Goal: Register for event/course

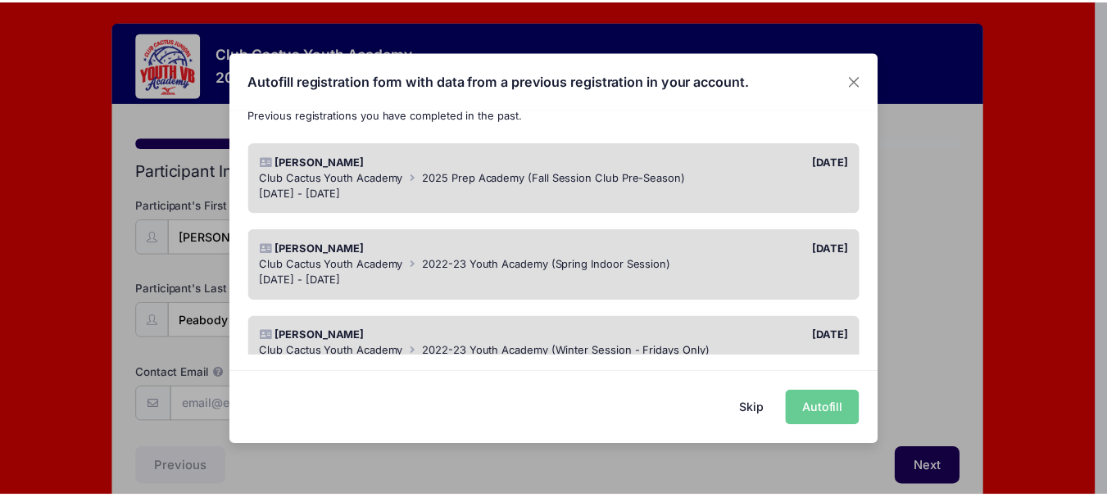
scroll to position [82, 0]
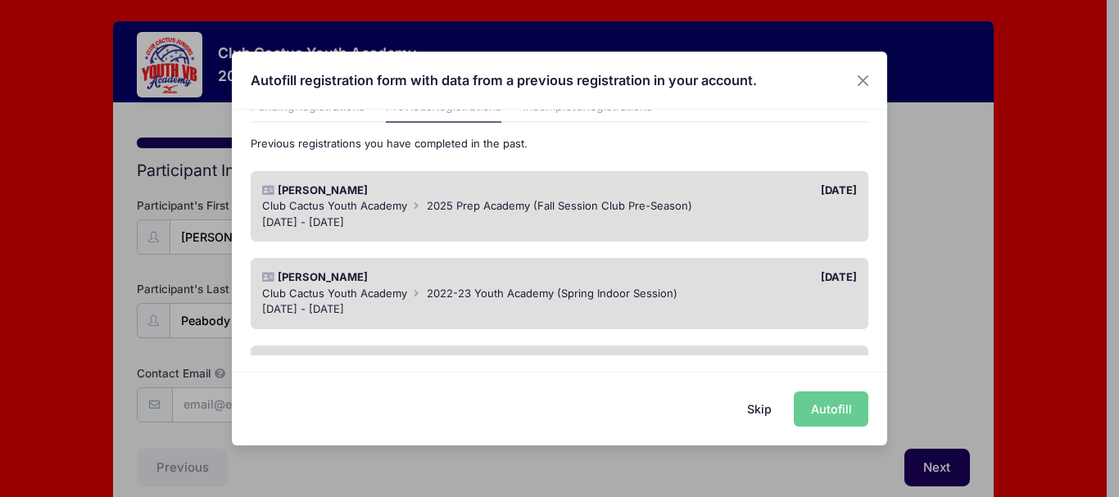
click at [396, 216] on div "[DATE] - [DATE]" at bounding box center [559, 223] width 595 height 16
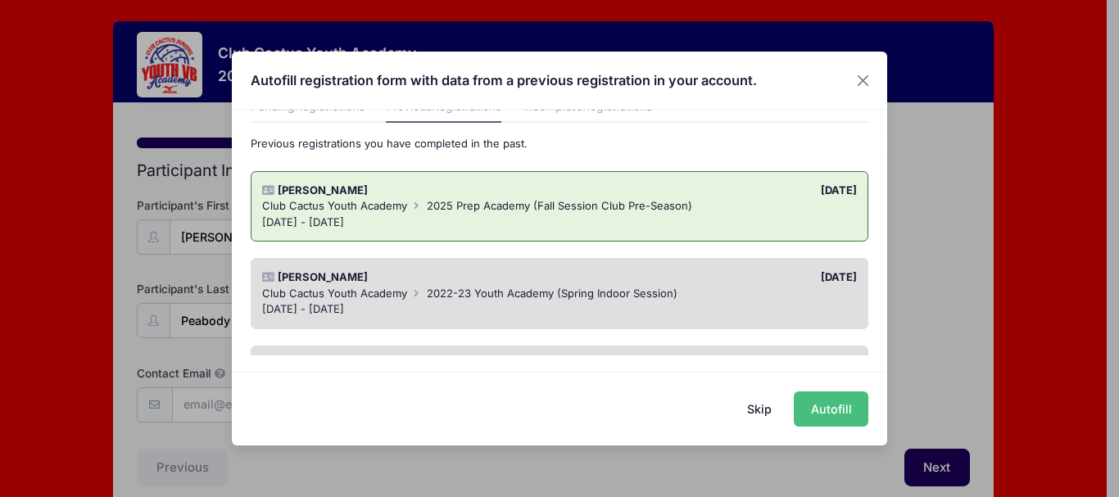
click at [850, 419] on button "Autofill" at bounding box center [831, 409] width 75 height 35
type input "[EMAIL_ADDRESS][DOMAIN_NAME]"
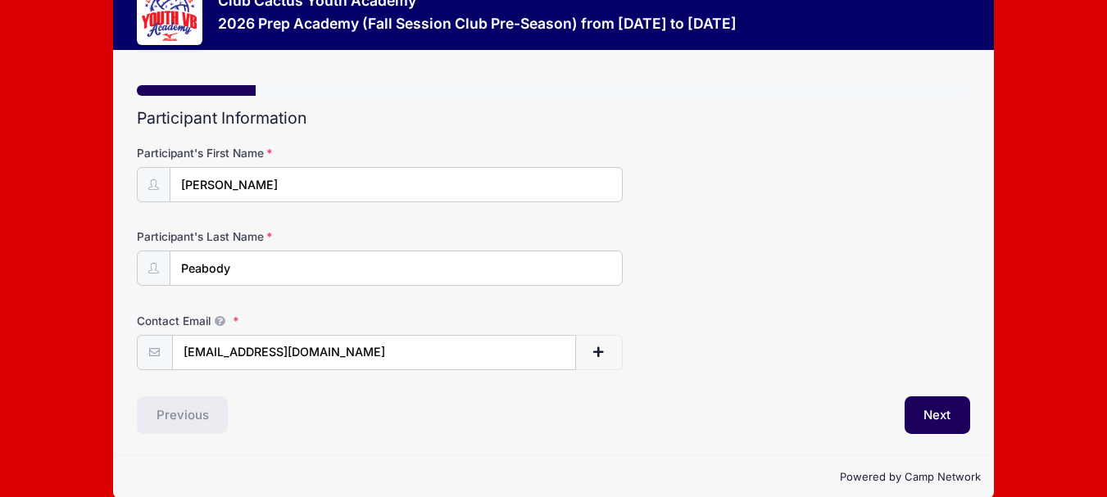
scroll to position [75, 0]
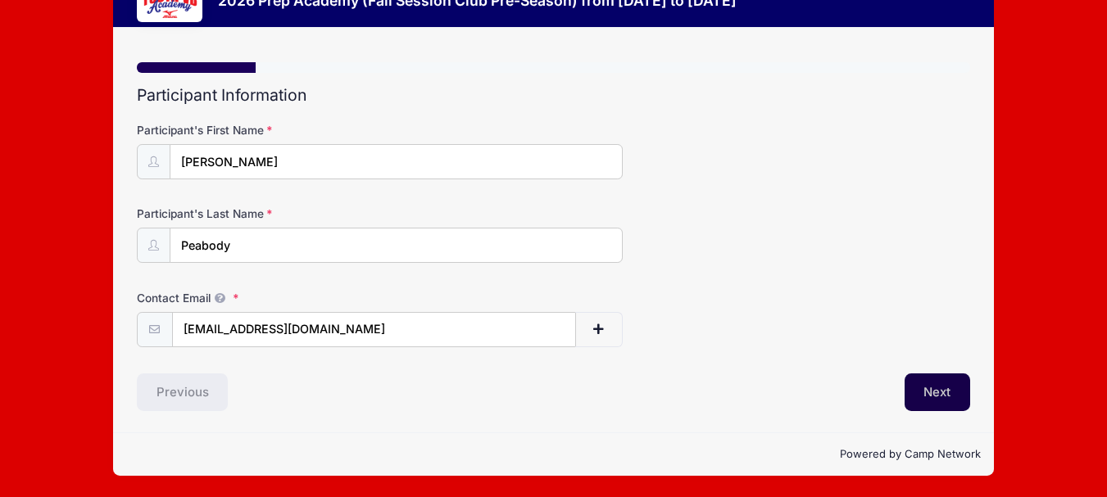
click at [947, 386] on button "Next" at bounding box center [937, 393] width 66 height 38
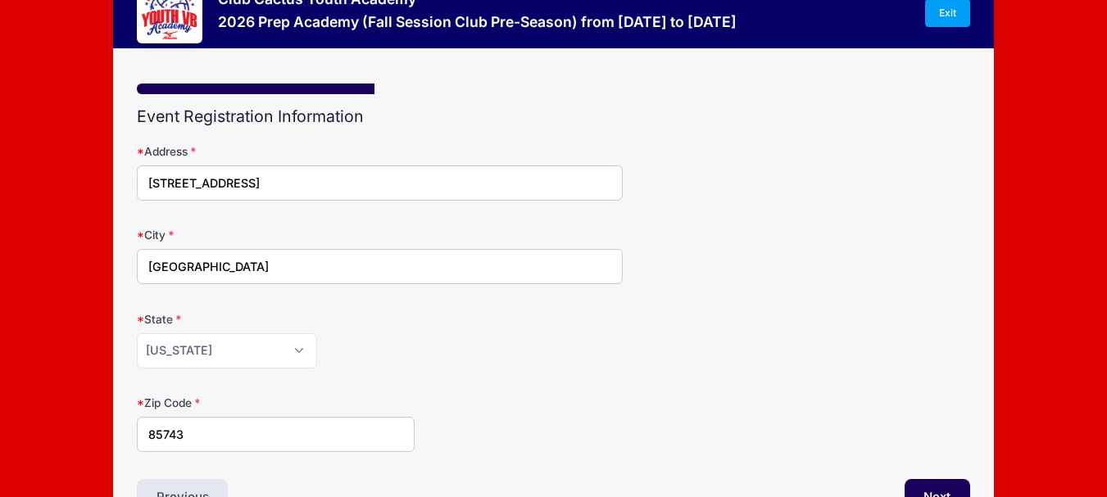
scroll to position [159, 0]
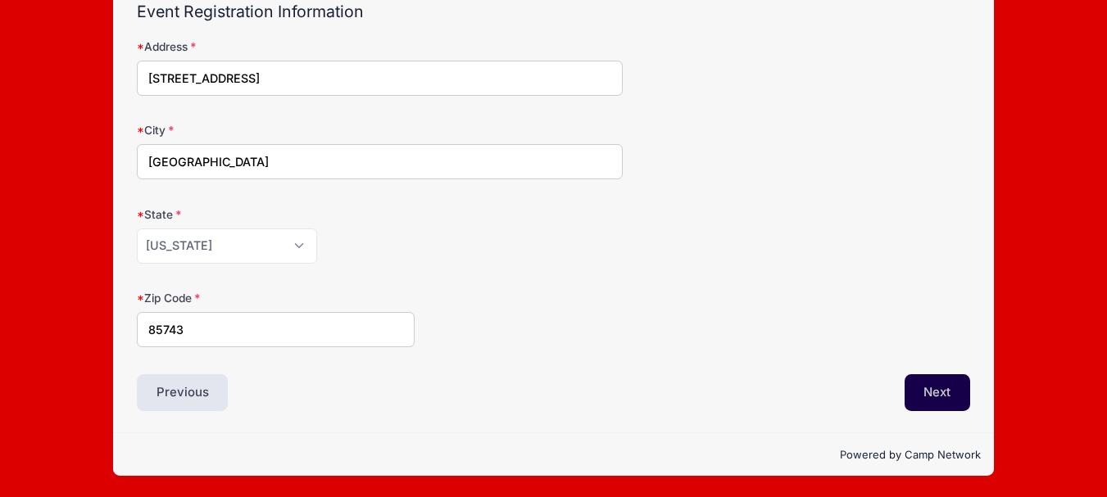
click at [933, 392] on button "Next" at bounding box center [937, 393] width 66 height 38
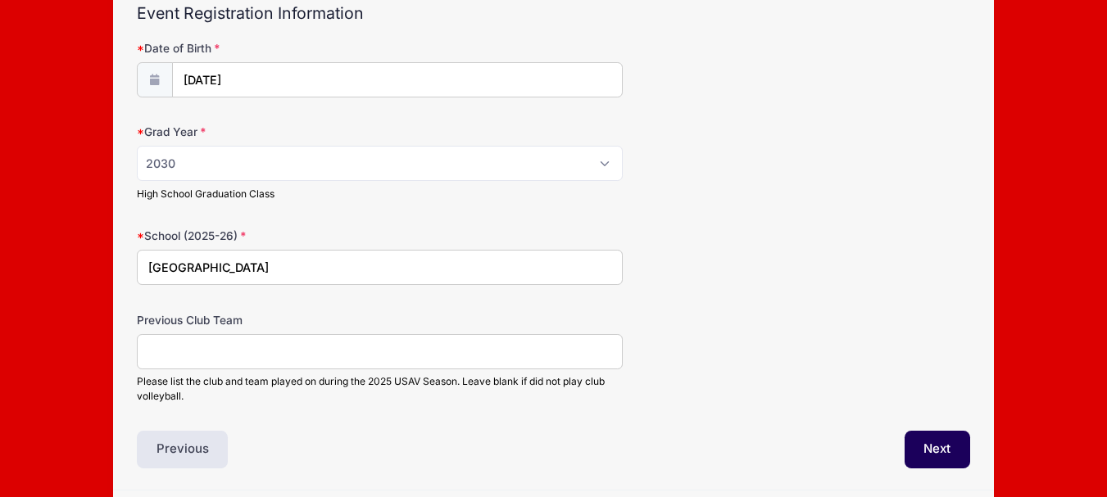
scroll to position [164, 0]
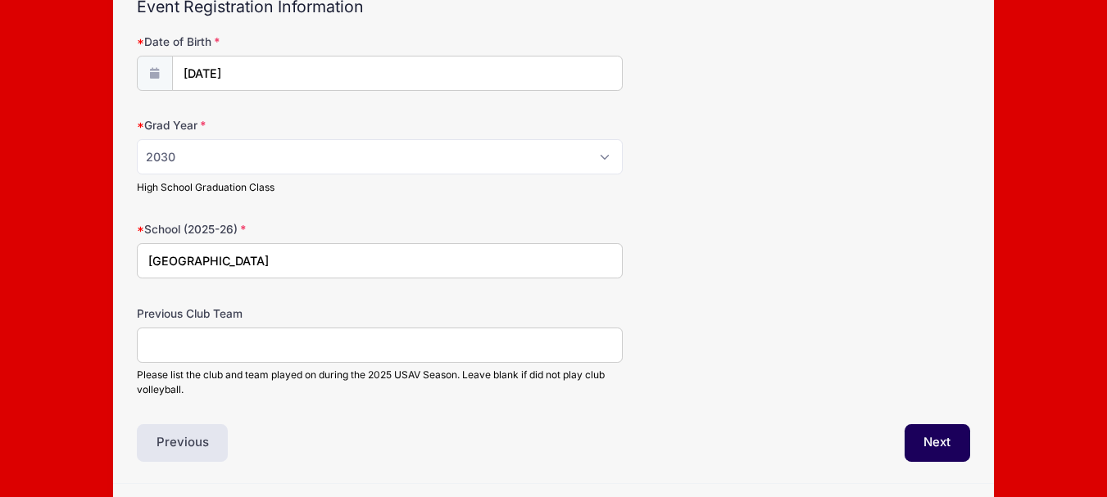
click at [195, 351] on input "Previous Club Team" at bounding box center [380, 345] width 486 height 35
type input "Club Cactus 13 Silver"
click at [943, 439] on button "Next" at bounding box center [937, 443] width 66 height 38
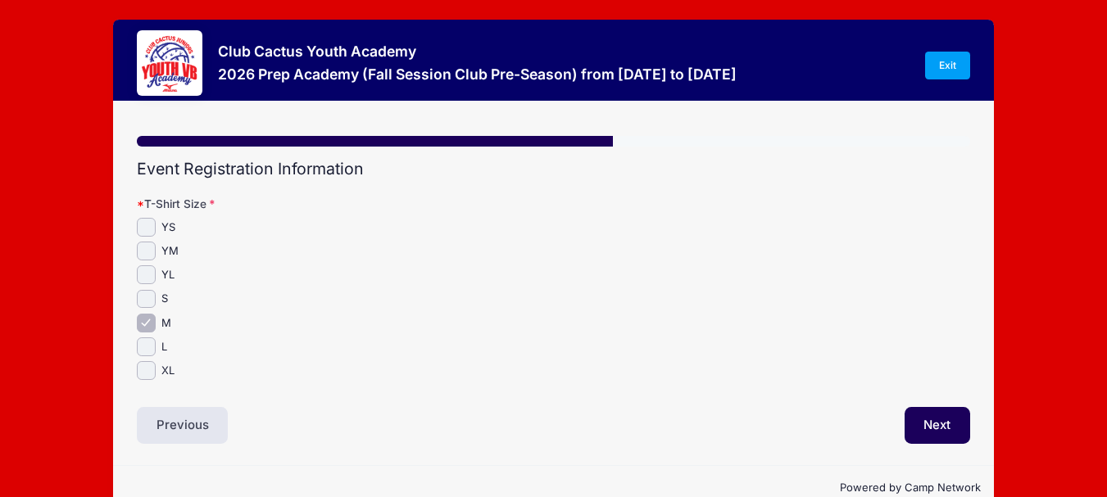
scroll to position [0, 0]
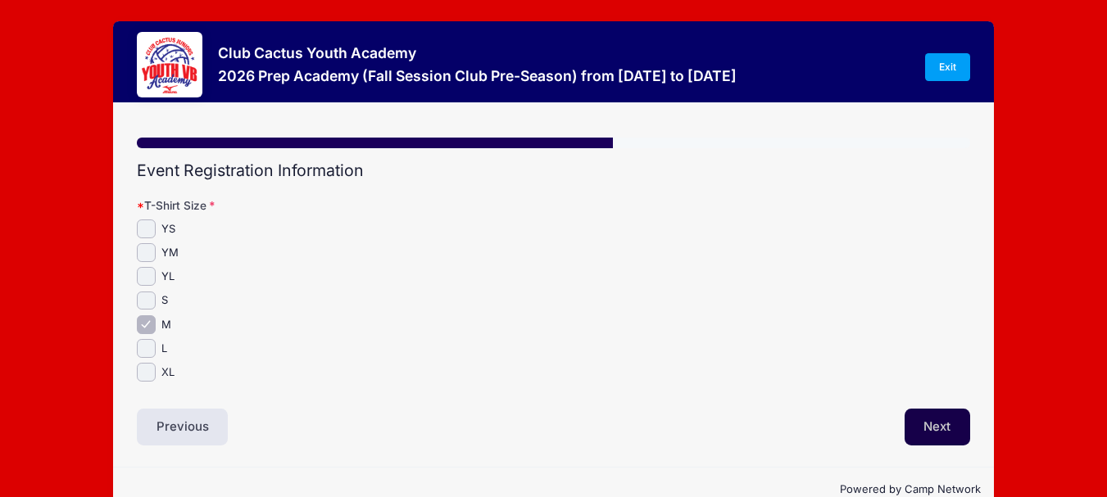
click at [933, 431] on button "Next" at bounding box center [937, 428] width 66 height 38
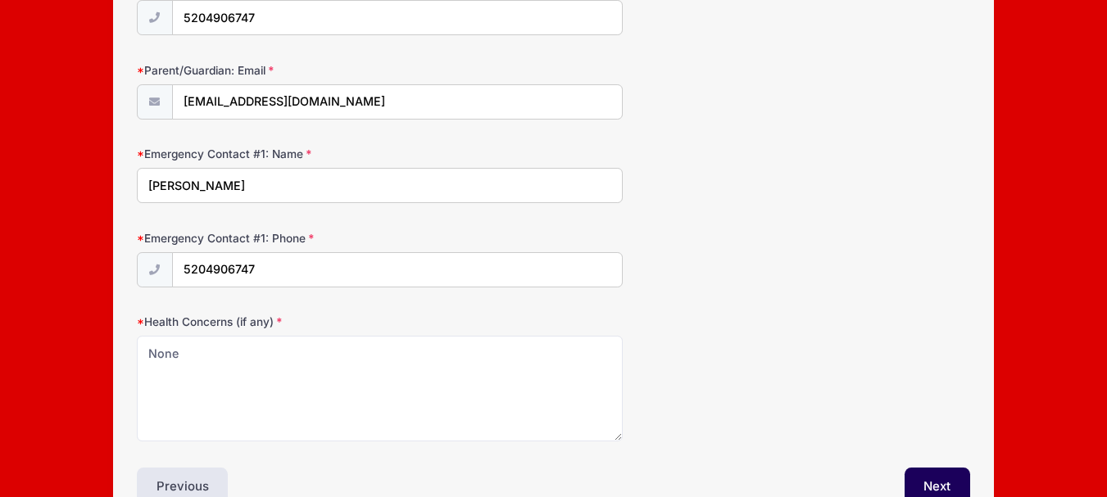
scroll to position [328, 0]
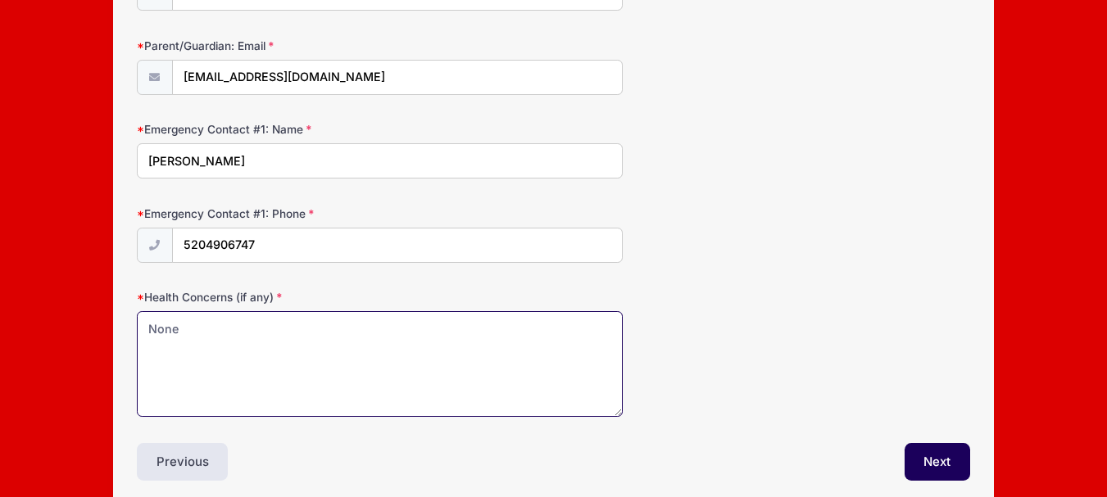
click at [232, 323] on textarea "None" at bounding box center [380, 364] width 486 height 106
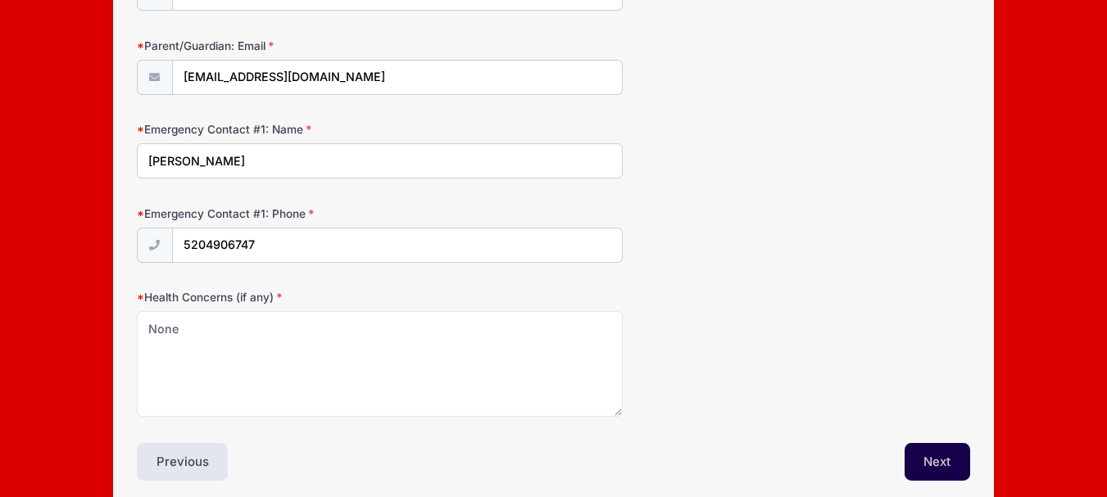
click at [945, 459] on button "Next" at bounding box center [937, 462] width 66 height 38
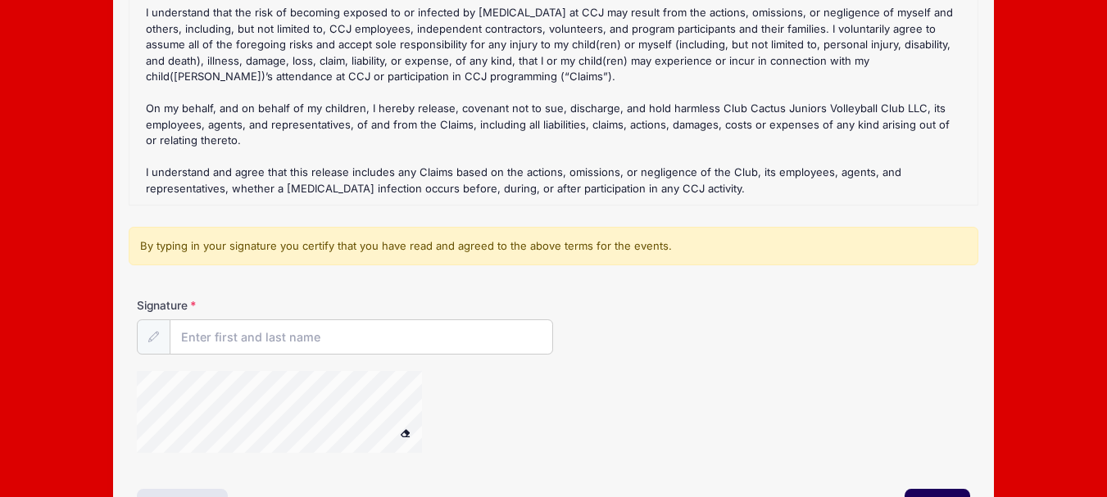
scroll to position [246, 0]
click at [319, 334] on input "Signature" at bounding box center [361, 336] width 383 height 35
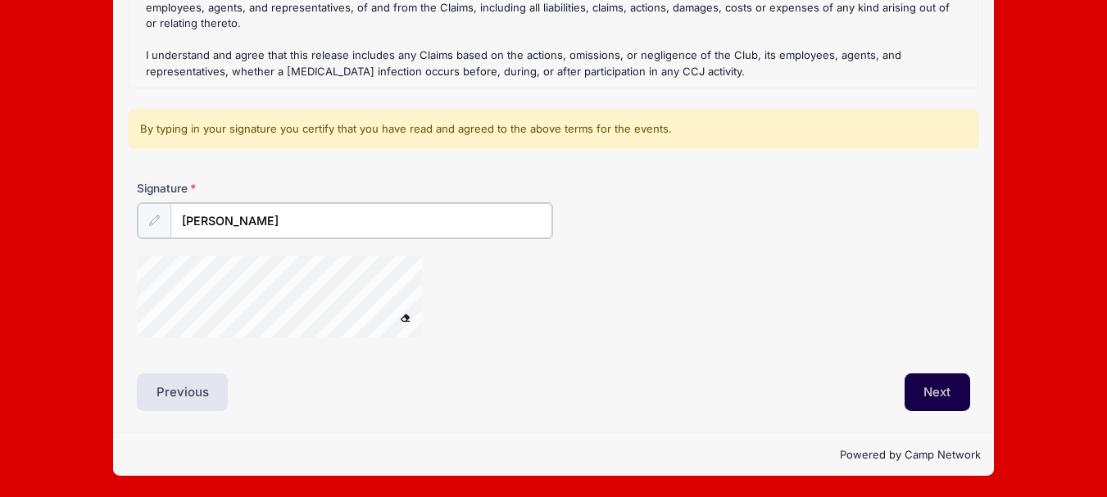
type input "[PERSON_NAME]"
click at [926, 387] on button "Next" at bounding box center [937, 393] width 66 height 38
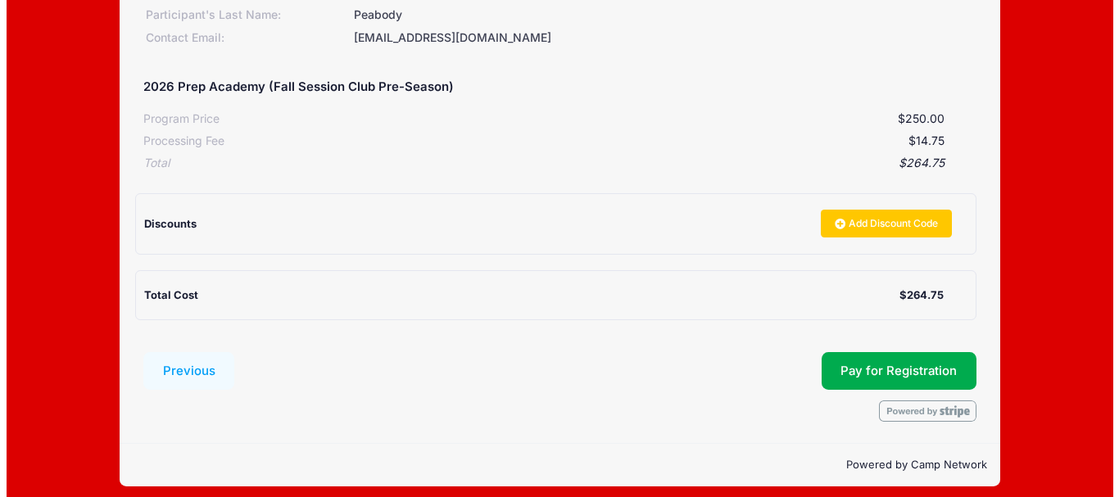
scroll to position [253, 0]
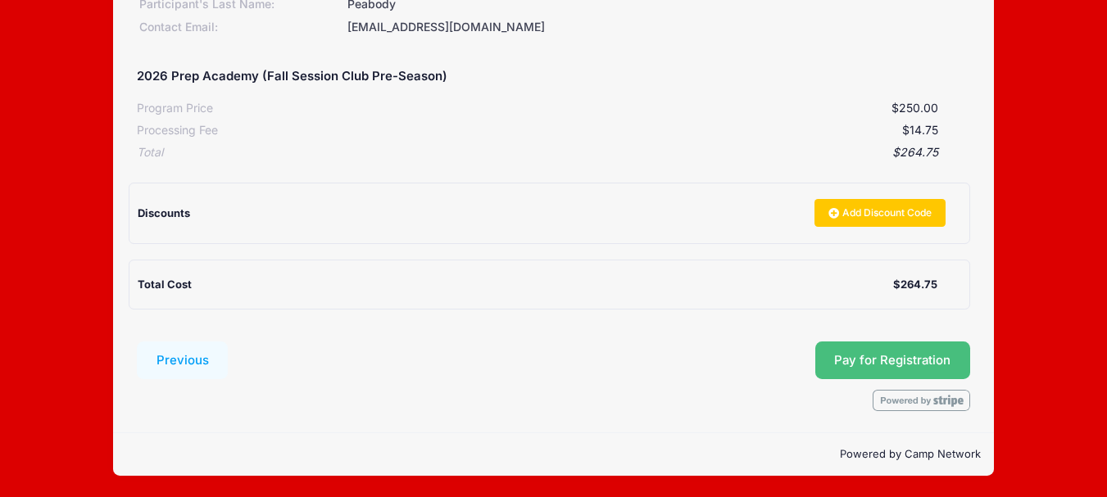
click at [917, 353] on span "Pay for Registration" at bounding box center [892, 360] width 116 height 15
